Goal: Transaction & Acquisition: Book appointment/travel/reservation

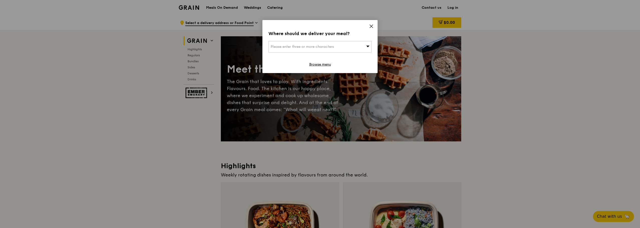
click at [357, 43] on div "Please enter three or more characters" at bounding box center [320, 47] width 103 height 12
click at [372, 24] on div "Where should we deliver your meal? Please enter three or more characters Please…" at bounding box center [320, 46] width 115 height 53
click at [372, 26] on icon at bounding box center [371, 26] width 5 height 5
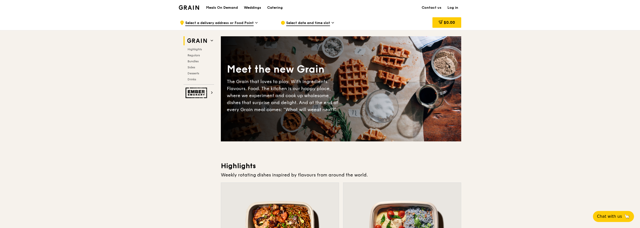
click at [242, 21] on span "Select a delivery address or Food Point" at bounding box center [219, 24] width 68 height 6
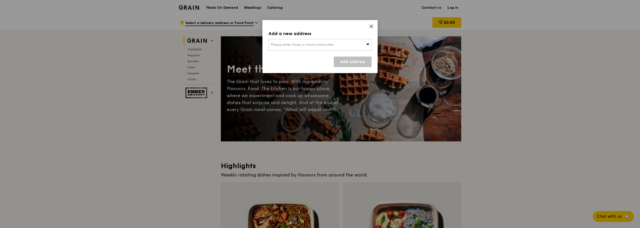
click at [313, 47] on span "Please enter three or more characters" at bounding box center [302, 45] width 63 height 4
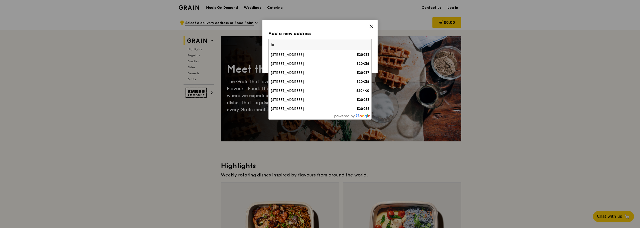
type input "t"
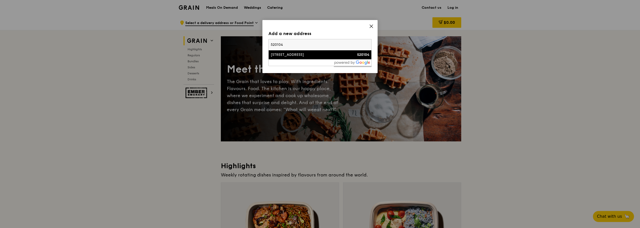
type input "520104"
click at [285, 54] on div "[STREET_ADDRESS]" at bounding box center [308, 54] width 74 height 5
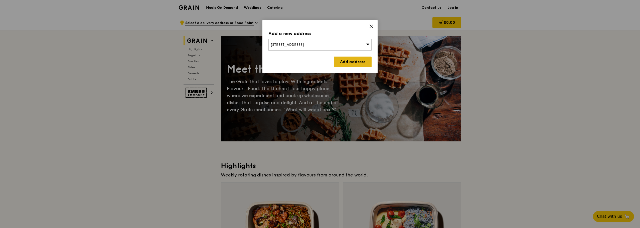
click at [345, 58] on link "Add address" at bounding box center [353, 62] width 38 height 11
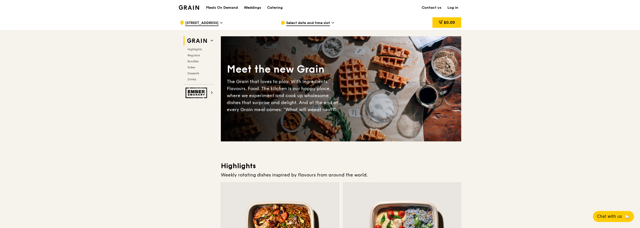
click at [309, 21] on span "Select date and time slot" at bounding box center [308, 24] width 44 height 6
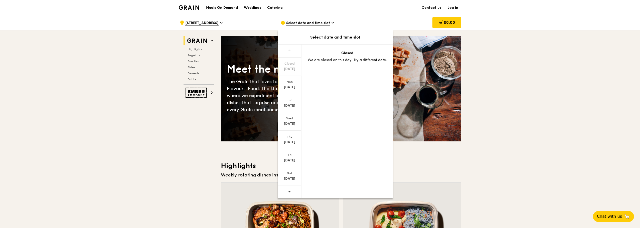
click at [289, 88] on div "[DATE]" at bounding box center [290, 87] width 22 height 5
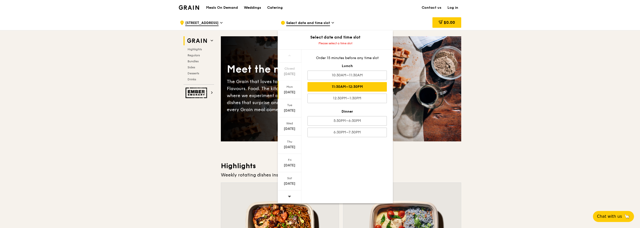
click at [320, 86] on div "11:30AM–12:30PM" at bounding box center [347, 87] width 79 height 10
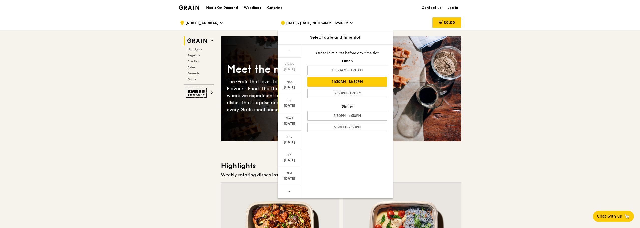
click at [294, 104] on div "[DATE]" at bounding box center [290, 105] width 22 height 5
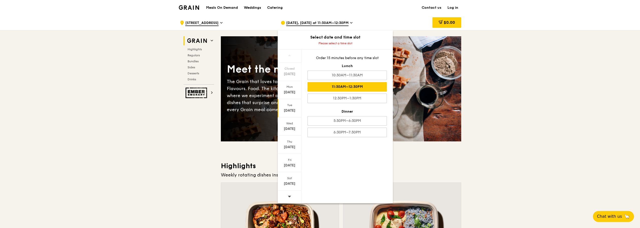
click at [324, 87] on div "11:30AM–12:30PM" at bounding box center [347, 87] width 79 height 10
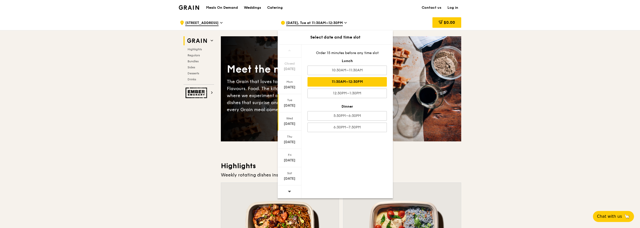
click at [290, 118] on div "Wed" at bounding box center [290, 119] width 22 height 4
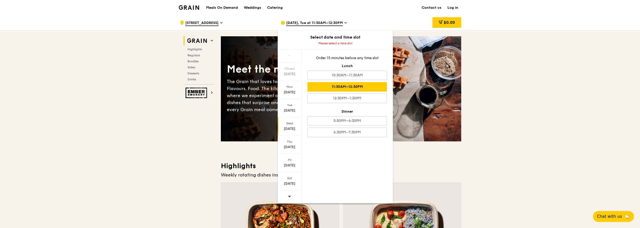
click at [343, 84] on div "11:30AM–12:30PM" at bounding box center [347, 87] width 79 height 10
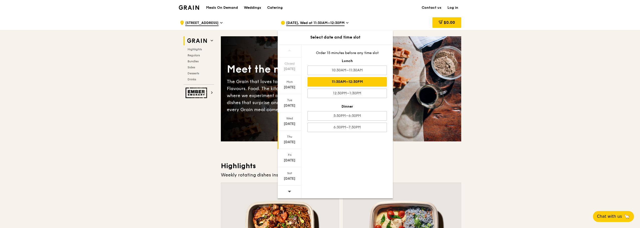
click at [286, 138] on div "Thu" at bounding box center [290, 137] width 22 height 4
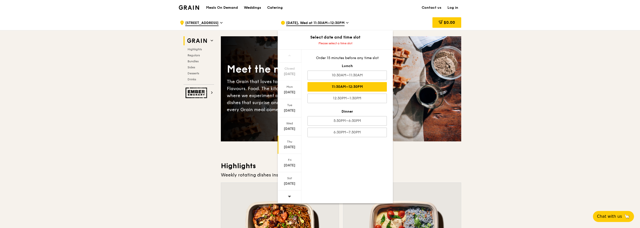
click at [339, 88] on div "11:30AM–12:30PM" at bounding box center [347, 87] width 79 height 10
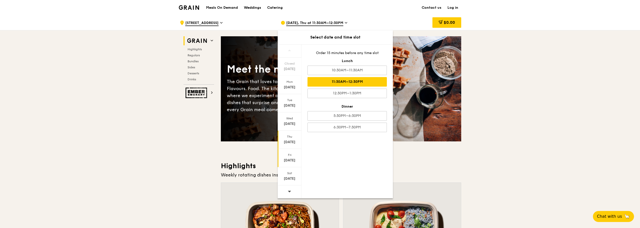
click at [293, 156] on div "Fri" at bounding box center [290, 155] width 22 height 4
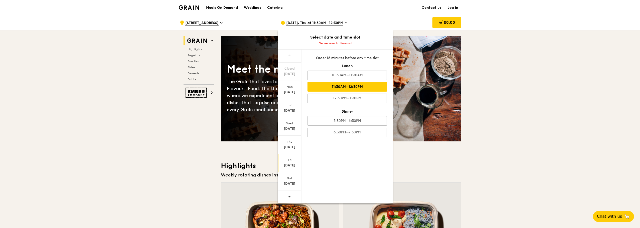
click at [350, 85] on div "11:30AM–12:30PM" at bounding box center [347, 87] width 79 height 10
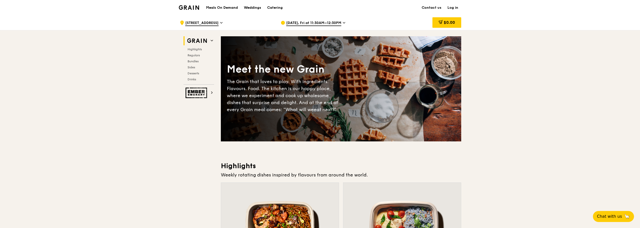
click at [318, 20] on div "[DATE], Fri at 11:30AM–12:30PM" at bounding box center [327, 22] width 93 height 15
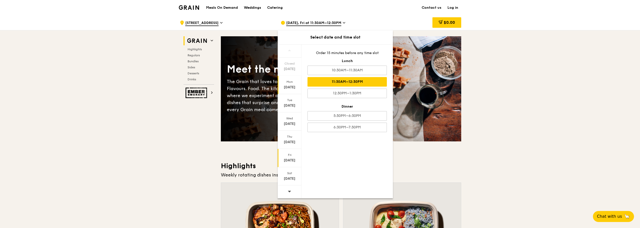
click at [290, 81] on div "Mon" at bounding box center [290, 82] width 22 height 4
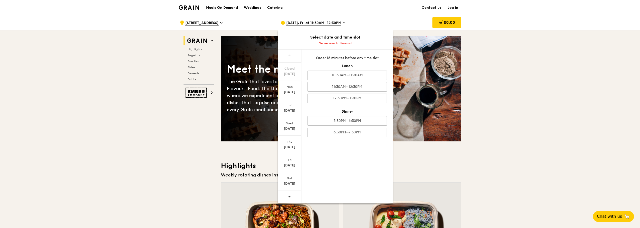
click at [295, 89] on div "[DATE]" at bounding box center [290, 90] width 24 height 18
click at [336, 83] on div "Order 15 minutes before any time slot Lunch 10:30AM–11:30AM 11:30AM–12:30PM 12:…" at bounding box center [347, 97] width 91 height 94
click at [336, 85] on div "11:30AM–12:30PM" at bounding box center [347, 87] width 79 height 10
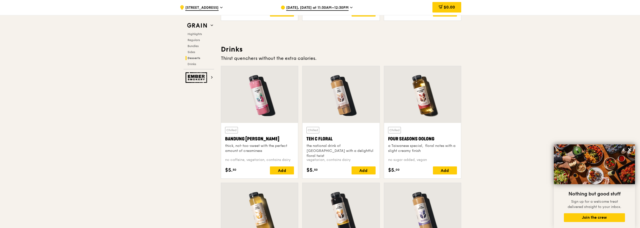
scroll to position [1579, 0]
